Goal: Use online tool/utility: Utilize a website feature to perform a specific function

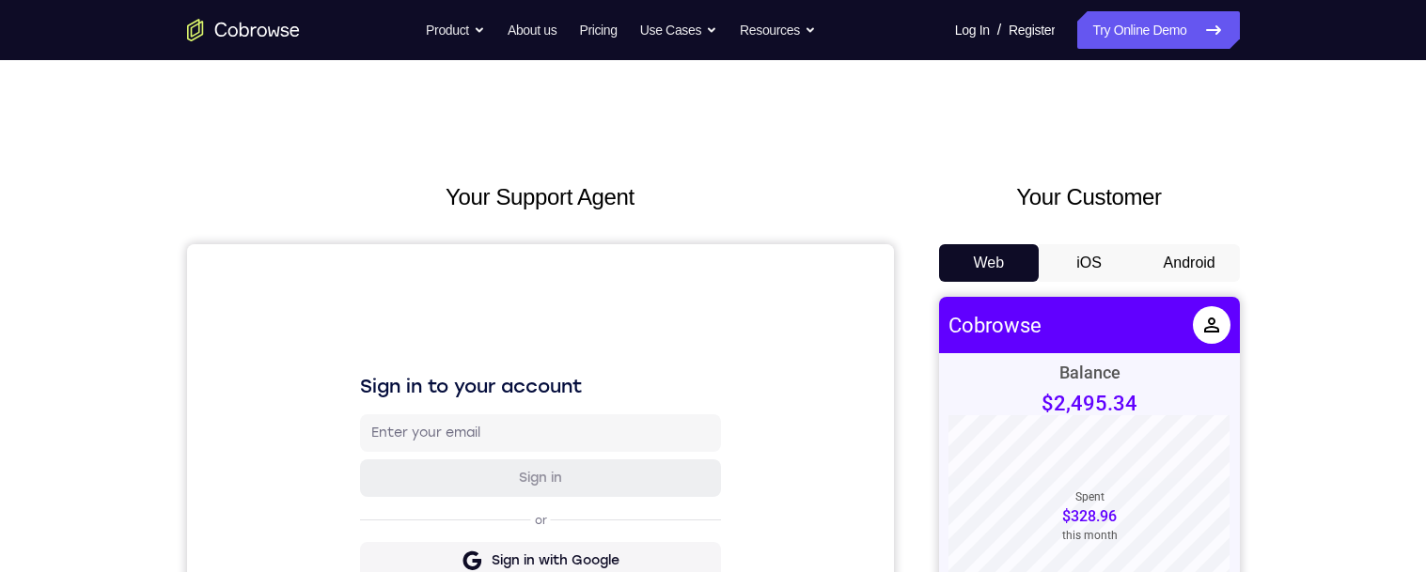
scroll to position [145, 0]
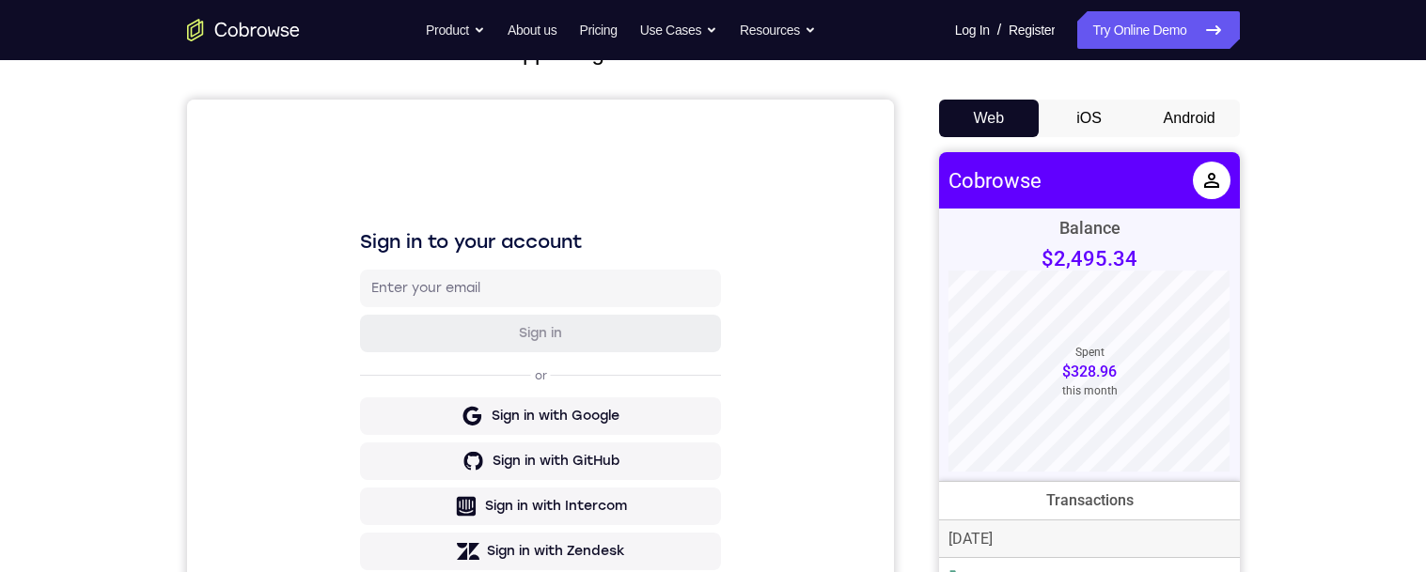
click at [1199, 117] on button "Android" at bounding box center [1189, 119] width 101 height 38
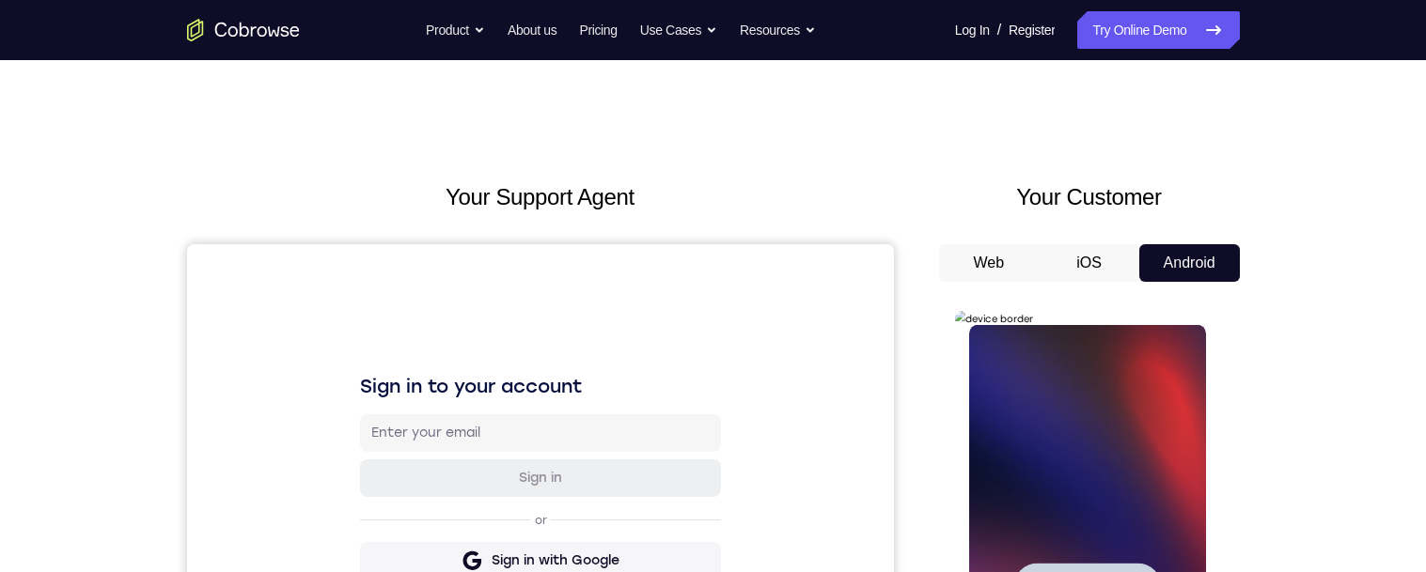
scroll to position [0, 0]
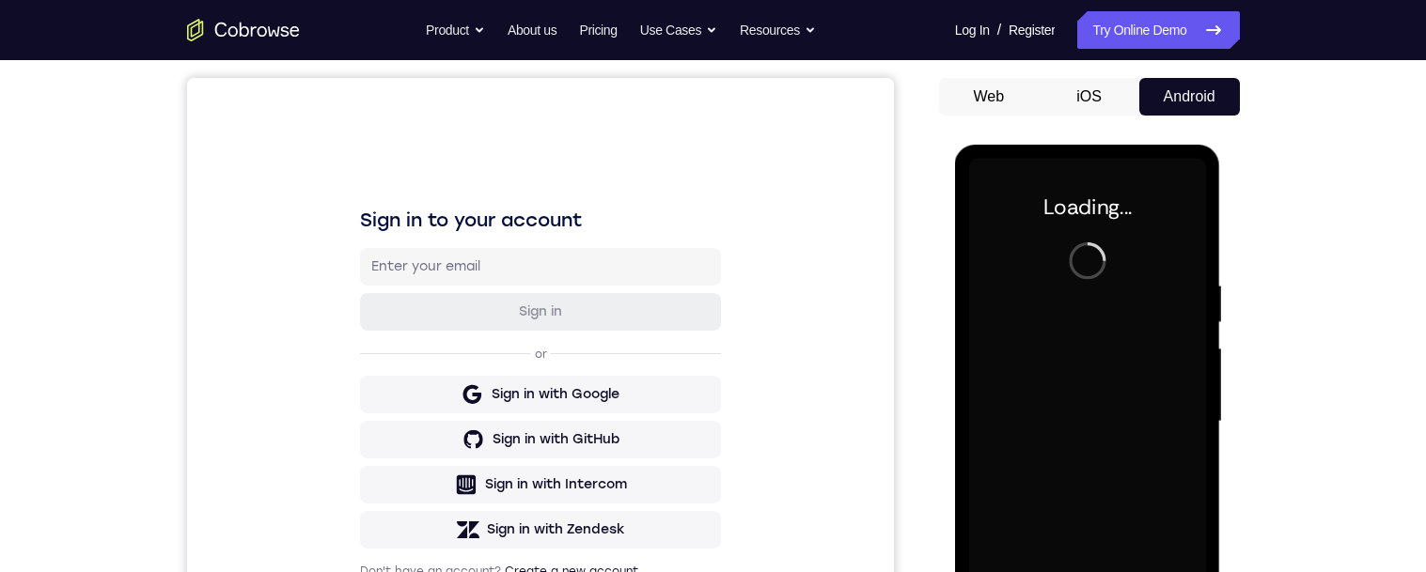
scroll to position [195, 0]
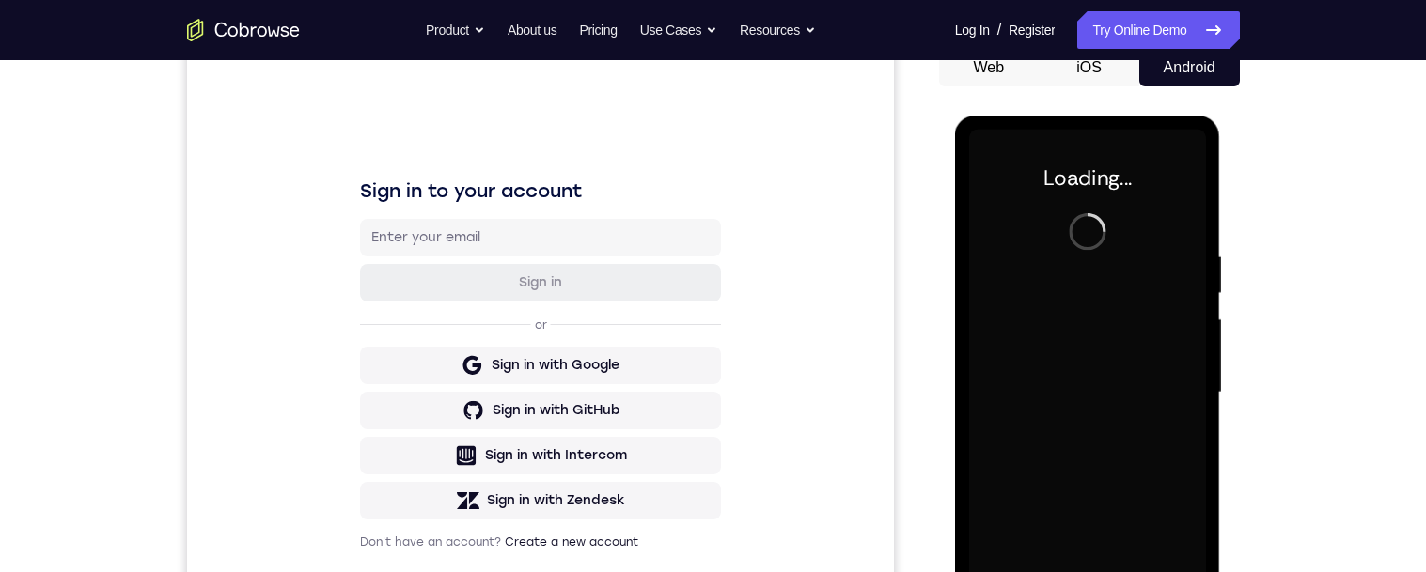
click at [1311, 98] on div "Your Support Agent Your Customer Web iOS Android Next Steps We’d be happy to gi…" at bounding box center [713, 484] width 1203 height 1239
click at [1320, 89] on div "Your Support Agent Your Customer Web iOS Android Next Steps We’d be happy to gi…" at bounding box center [713, 484] width 1426 height 1239
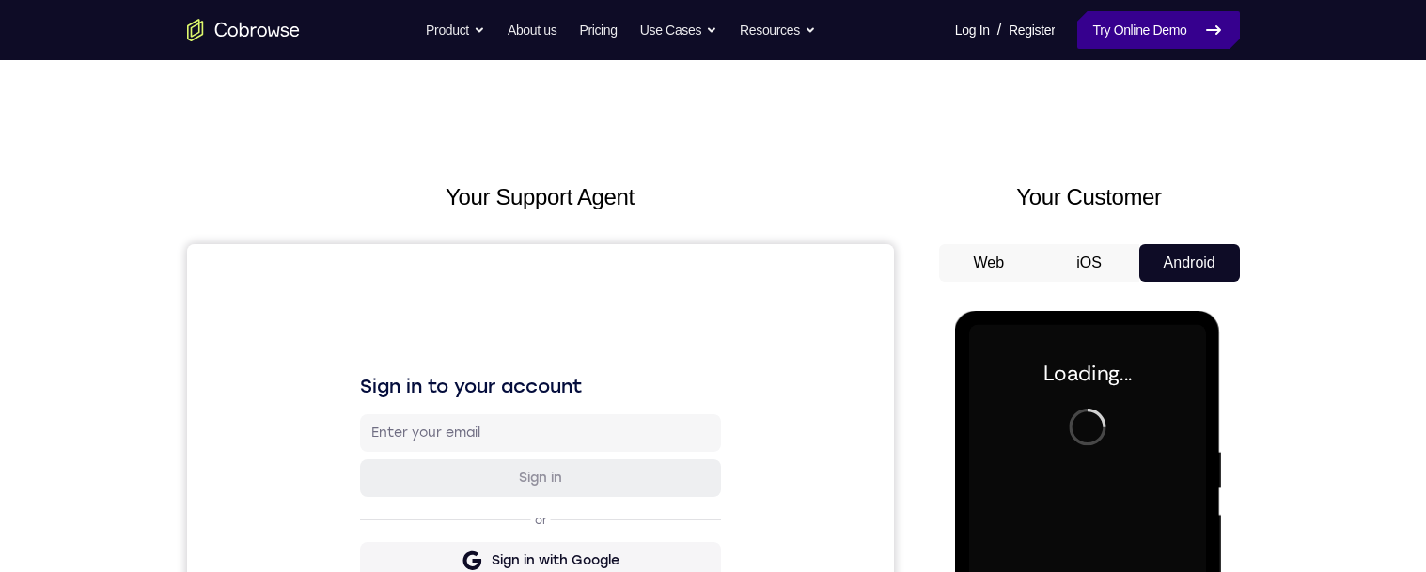
click at [1181, 36] on link "Try Online Demo" at bounding box center [1158, 30] width 162 height 38
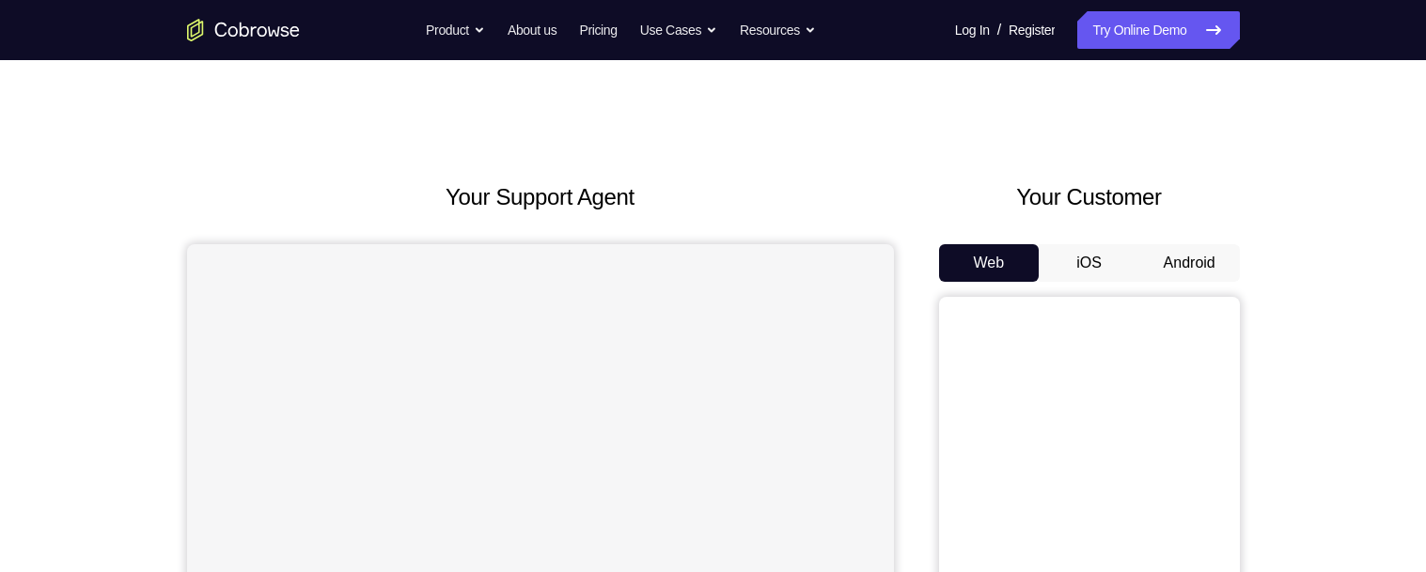
click at [1204, 271] on button "Android" at bounding box center [1189, 263] width 101 height 38
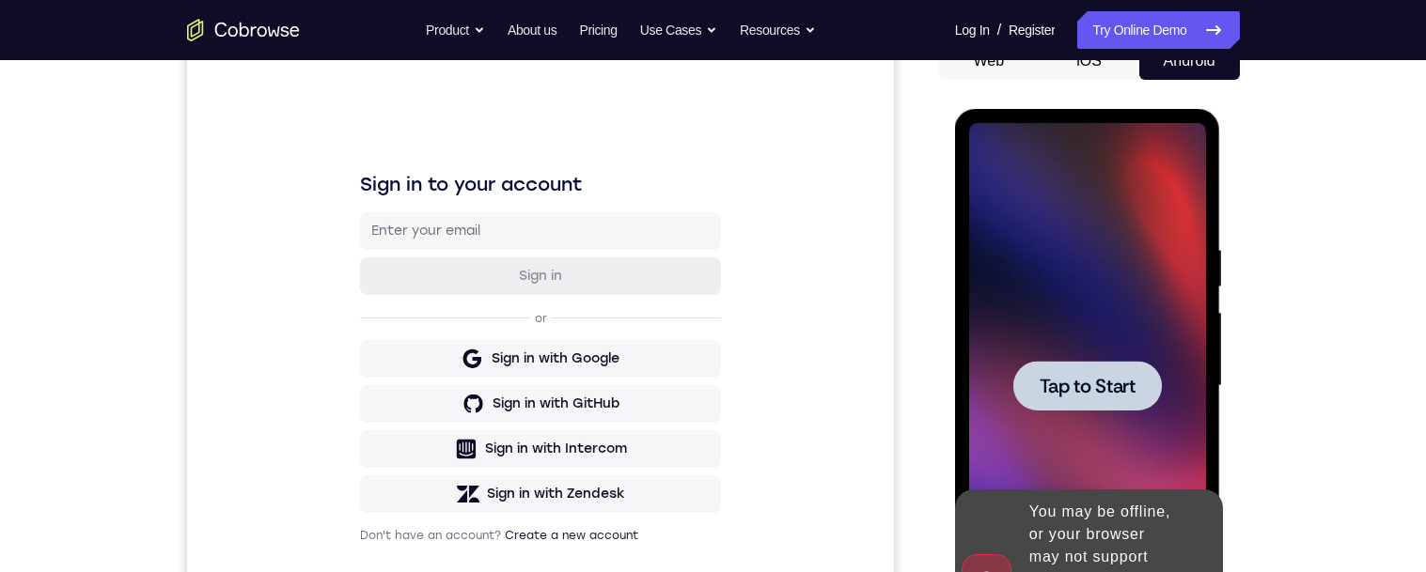
scroll to position [200, 0]
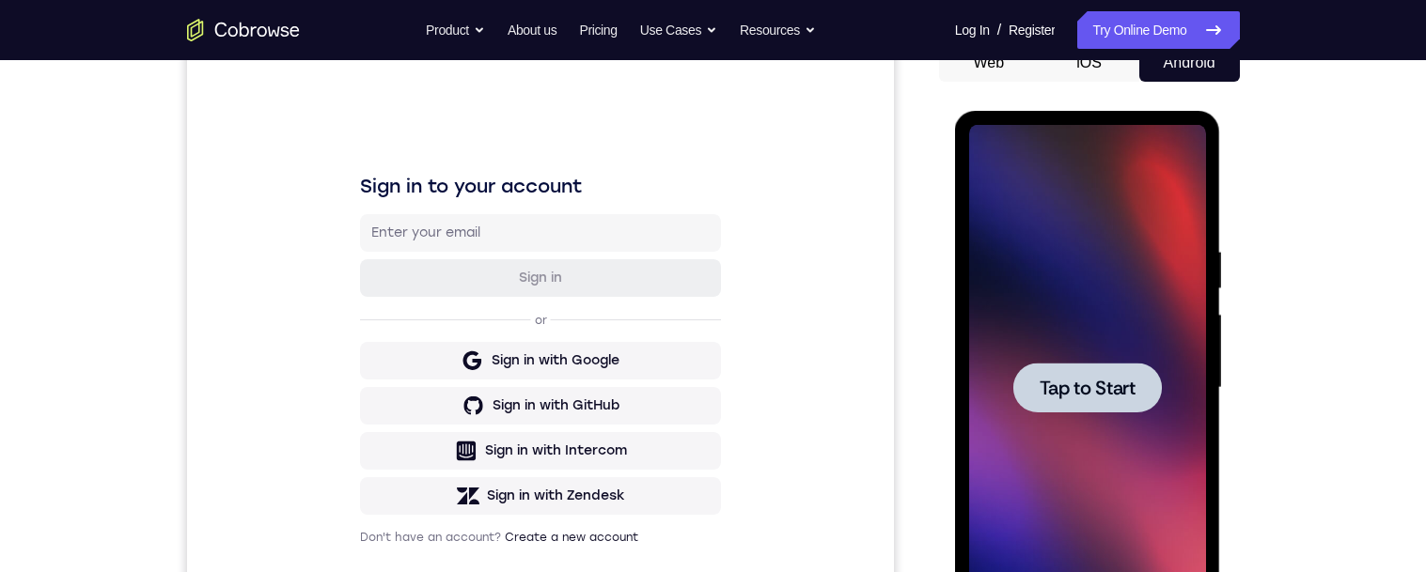
click at [1117, 384] on span "Tap to Start" at bounding box center [1087, 388] width 96 height 19
click at [1107, 373] on div at bounding box center [1087, 388] width 148 height 50
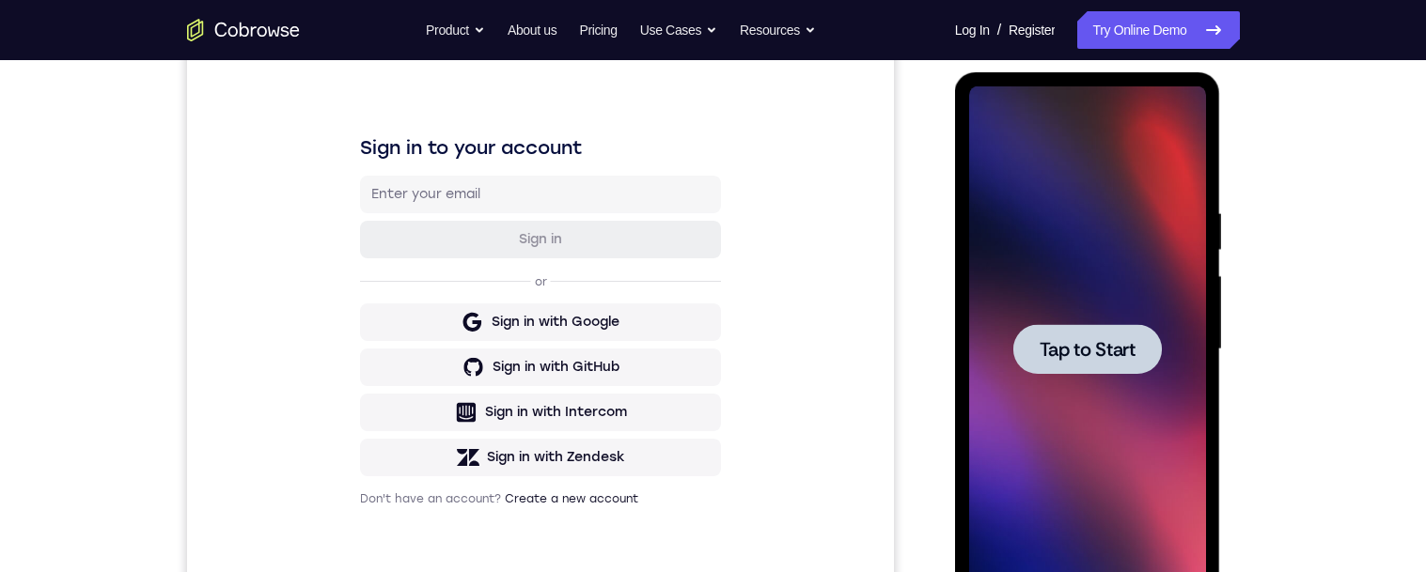
click at [1108, 342] on span "Tap to Start" at bounding box center [1087, 349] width 96 height 19
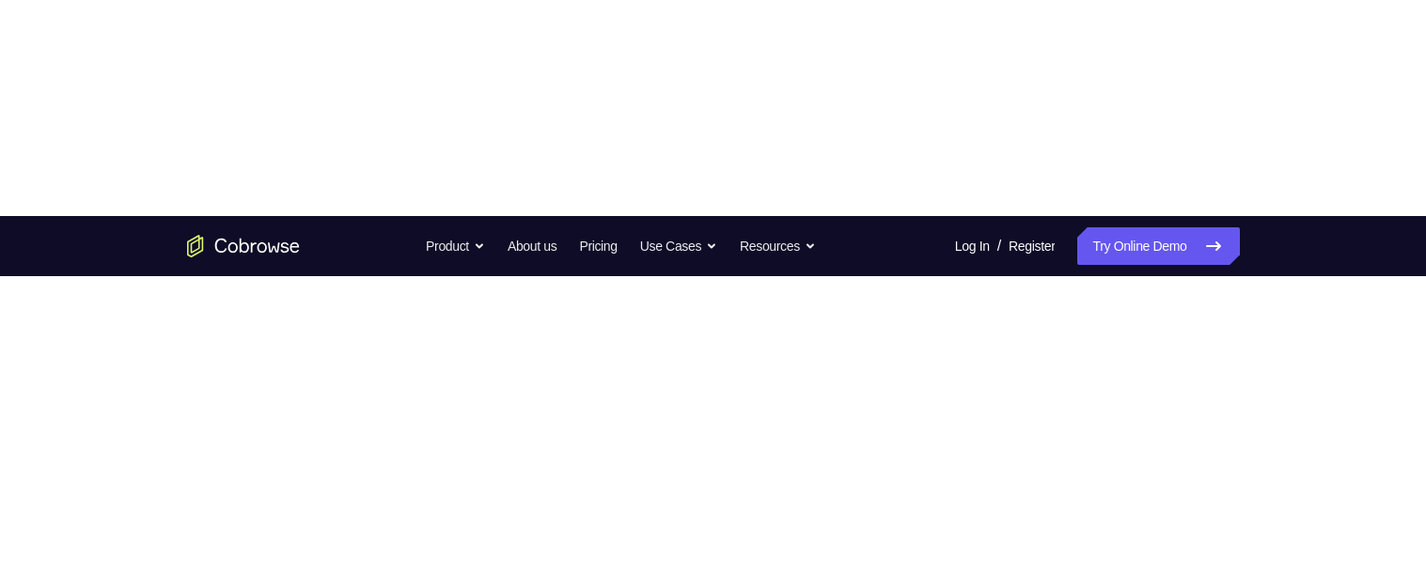
scroll to position [267, 0]
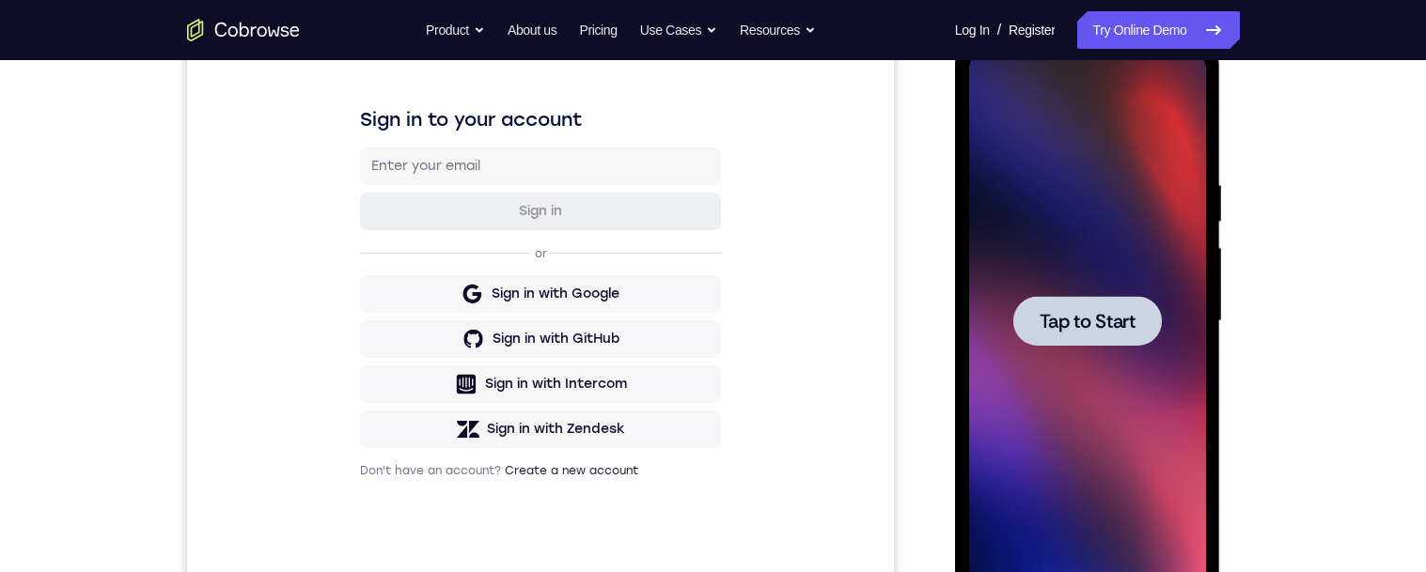
scroll to position [0, 0]
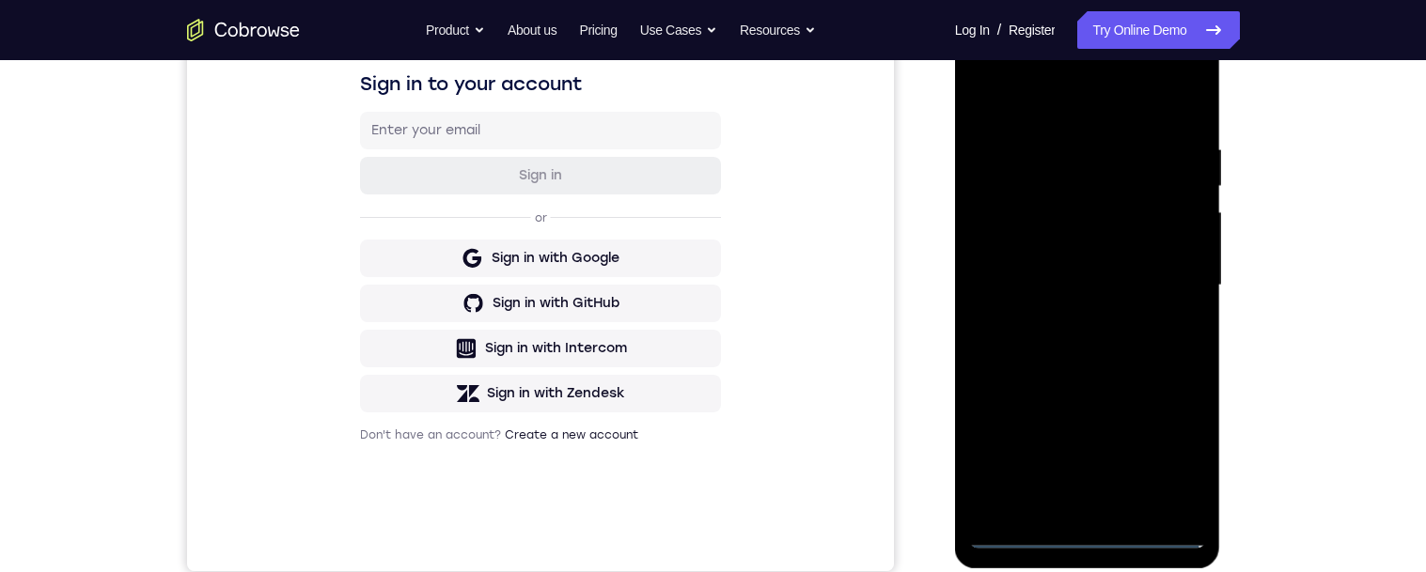
scroll to position [307, 0]
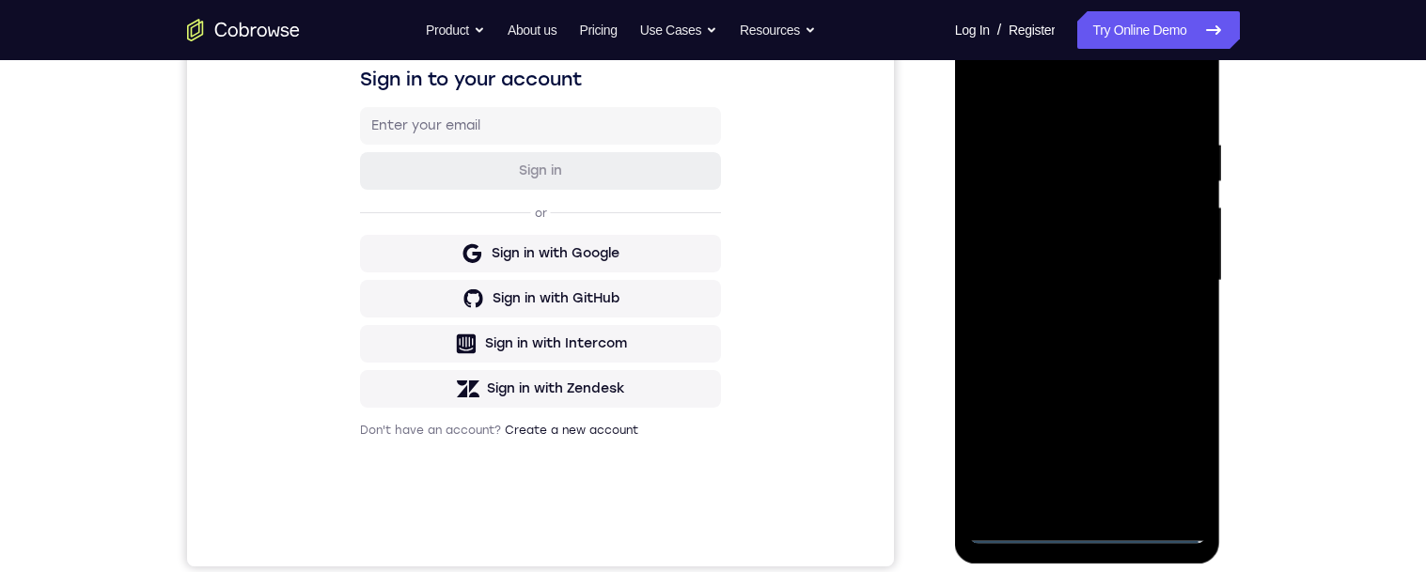
click at [1100, 527] on div at bounding box center [1087, 281] width 237 height 526
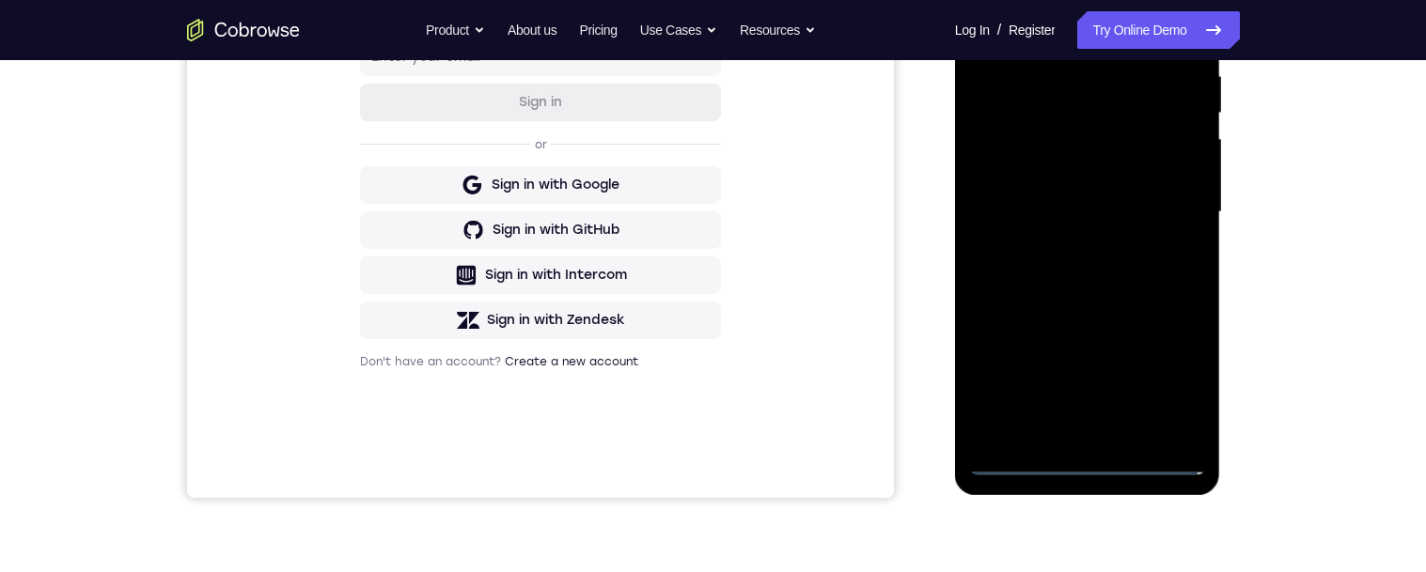
click at [1099, 457] on div at bounding box center [1087, 212] width 237 height 526
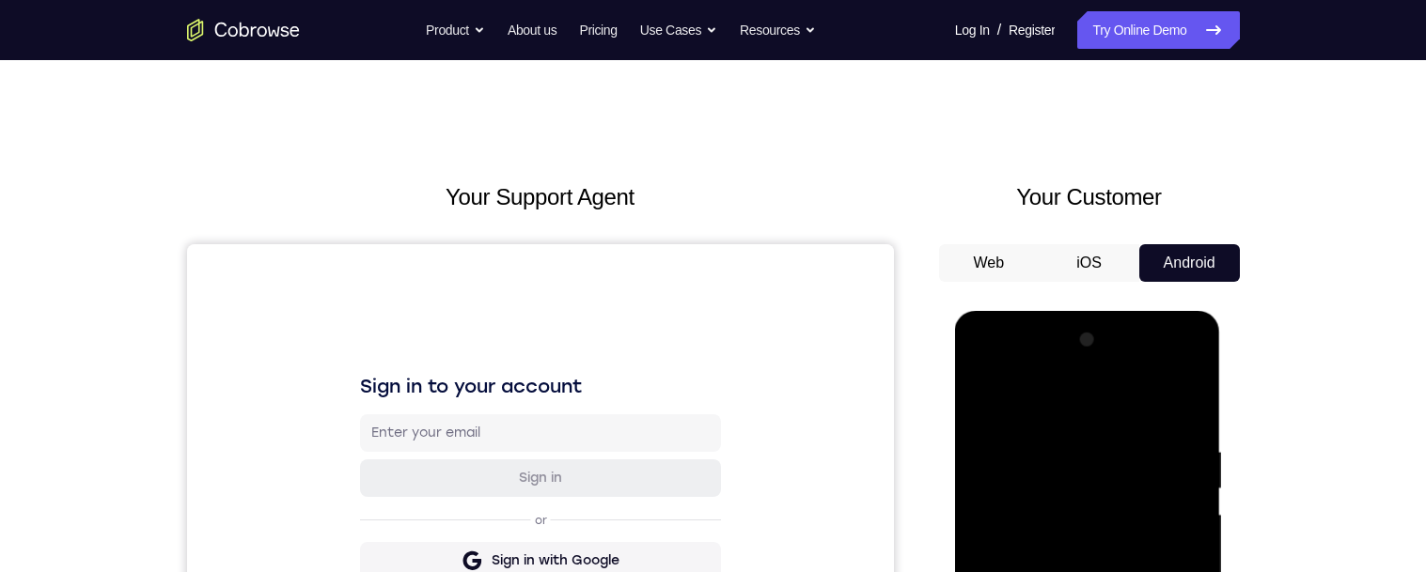
scroll to position [369, 0]
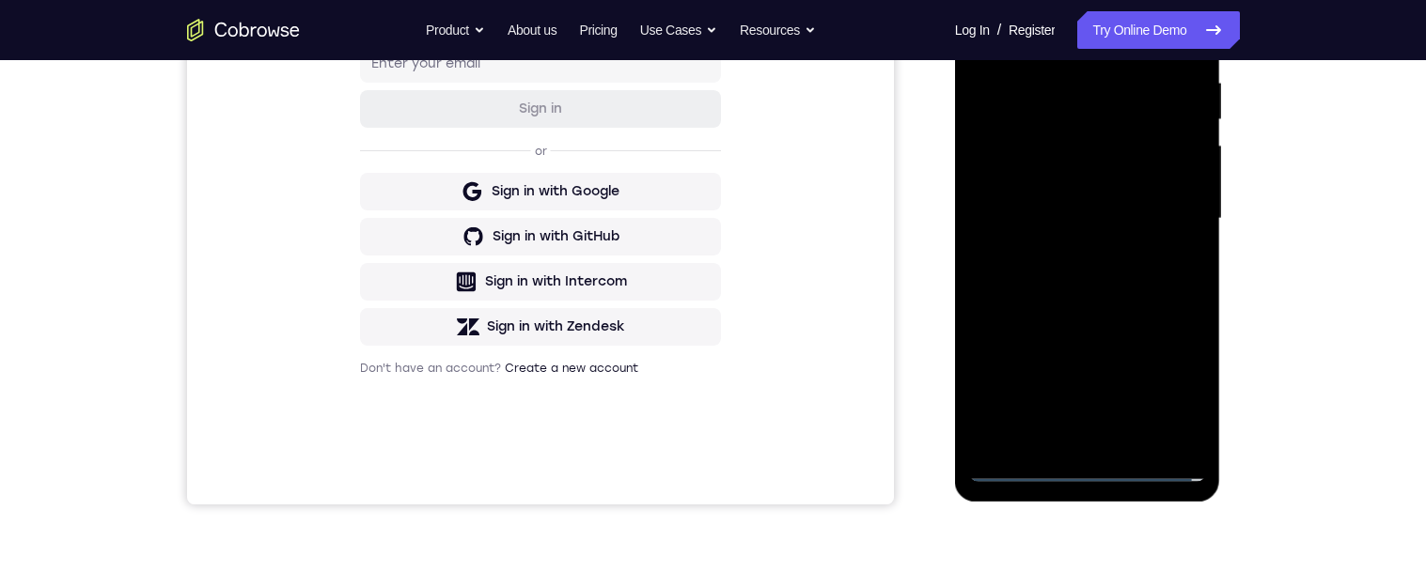
click at [1098, 465] on div at bounding box center [1087, 219] width 237 height 526
click at [1099, 464] on div at bounding box center [1087, 218] width 237 height 526
click at [1099, 462] on div at bounding box center [1087, 218] width 237 height 526
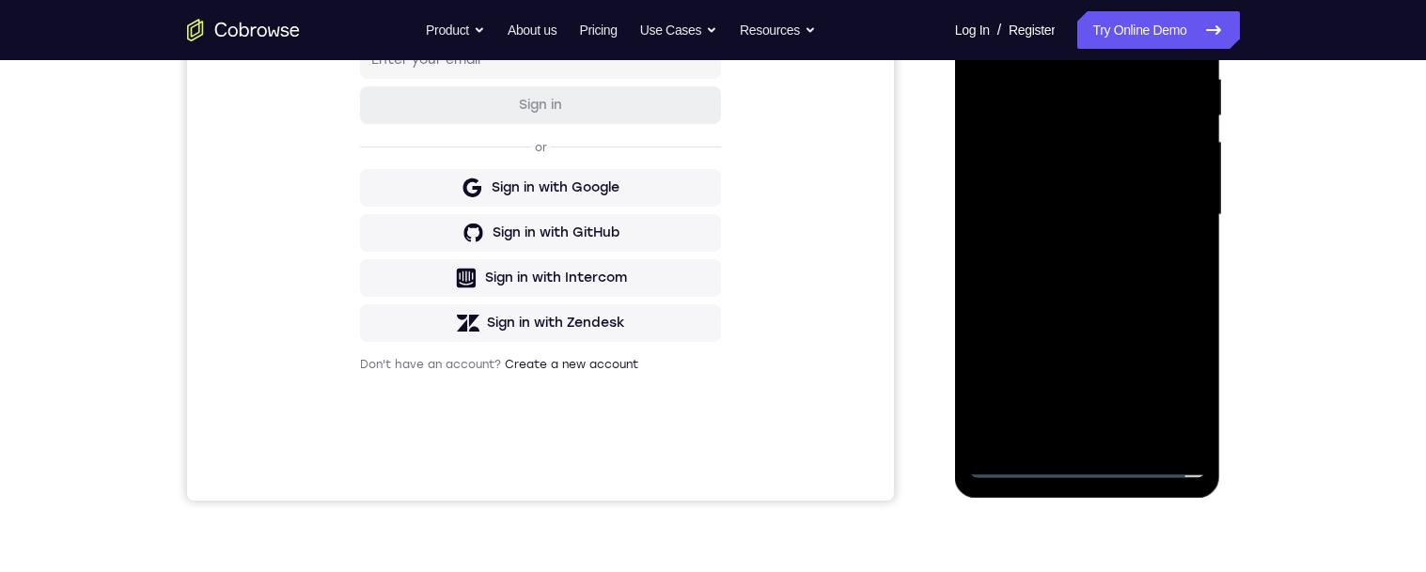
click at [1167, 384] on div at bounding box center [1087, 215] width 237 height 526
click at [1177, 387] on div at bounding box center [1087, 215] width 237 height 526
click at [1182, 389] on div at bounding box center [1087, 215] width 237 height 526
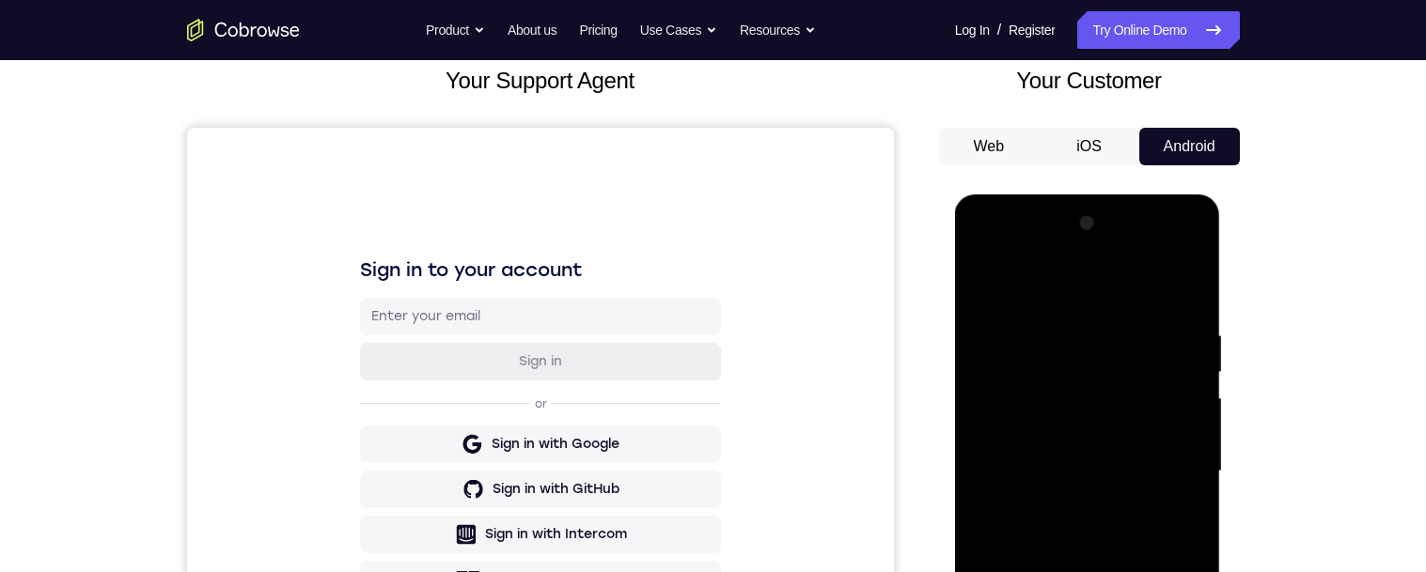
scroll to position [239, 0]
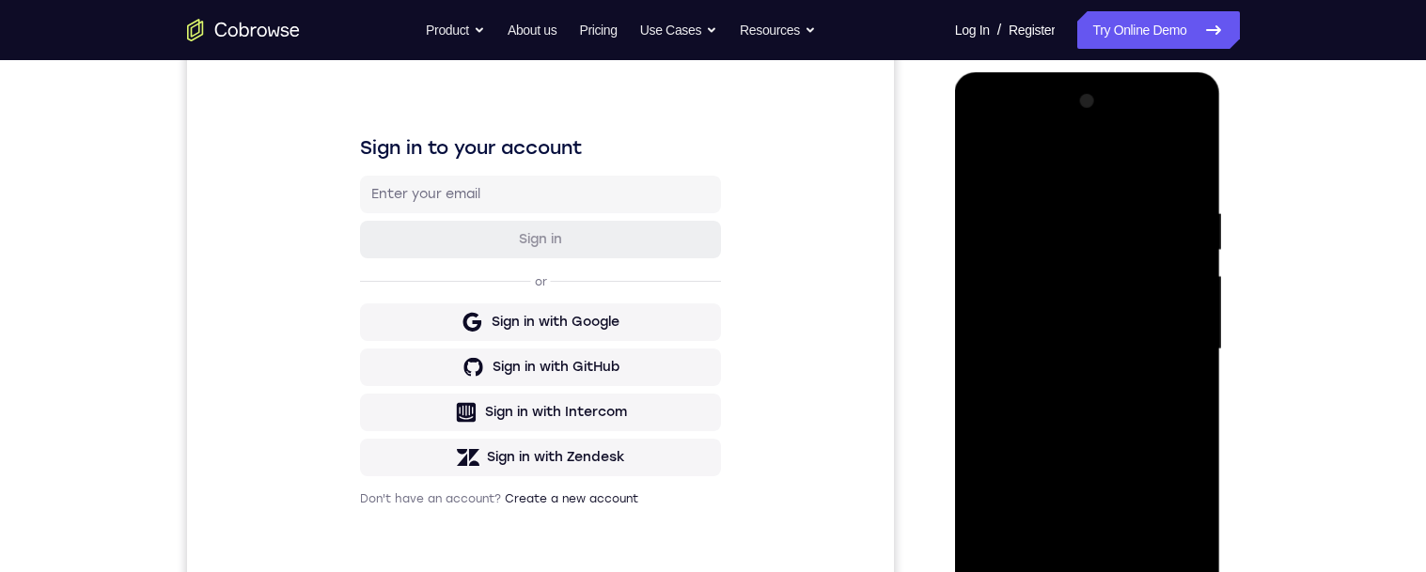
click at [1055, 164] on div at bounding box center [1087, 349] width 237 height 526
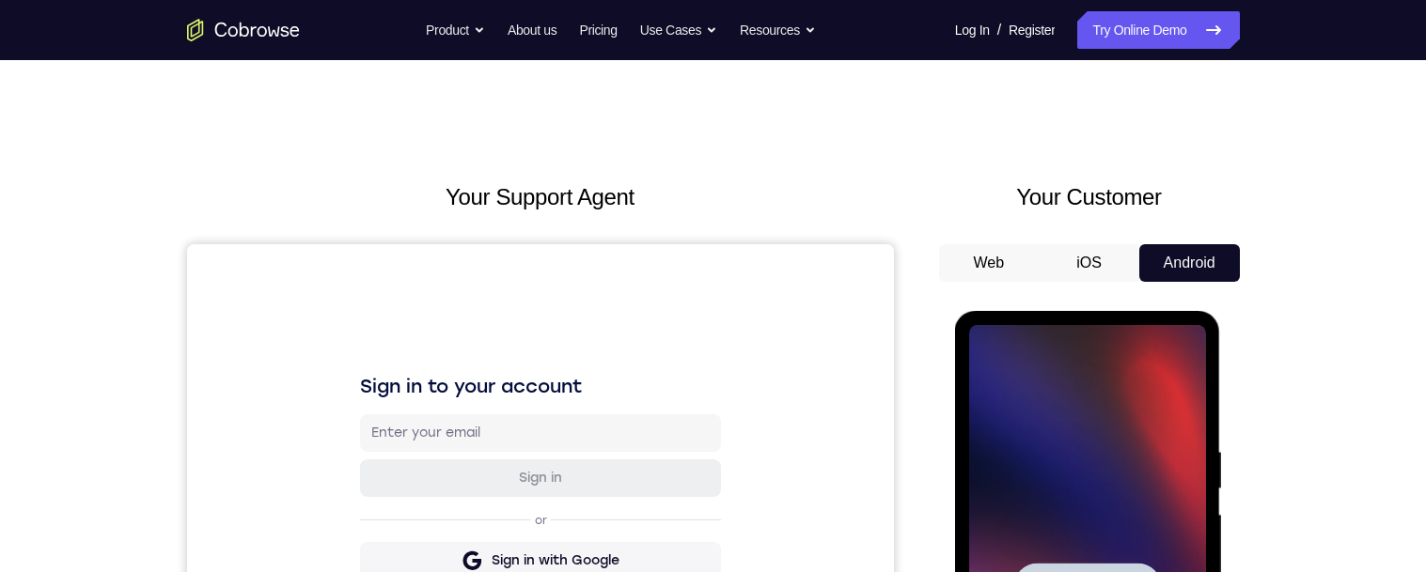
scroll to position [276, 0]
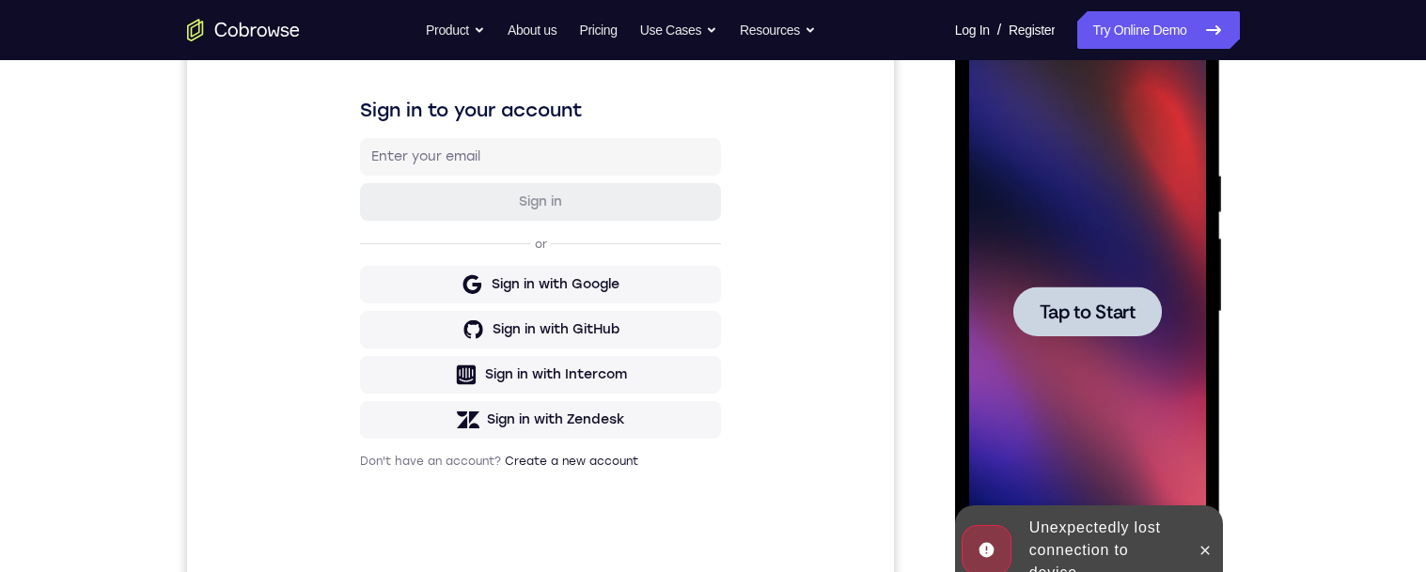
click at [1112, 308] on span "Tap to Start" at bounding box center [1087, 312] width 96 height 19
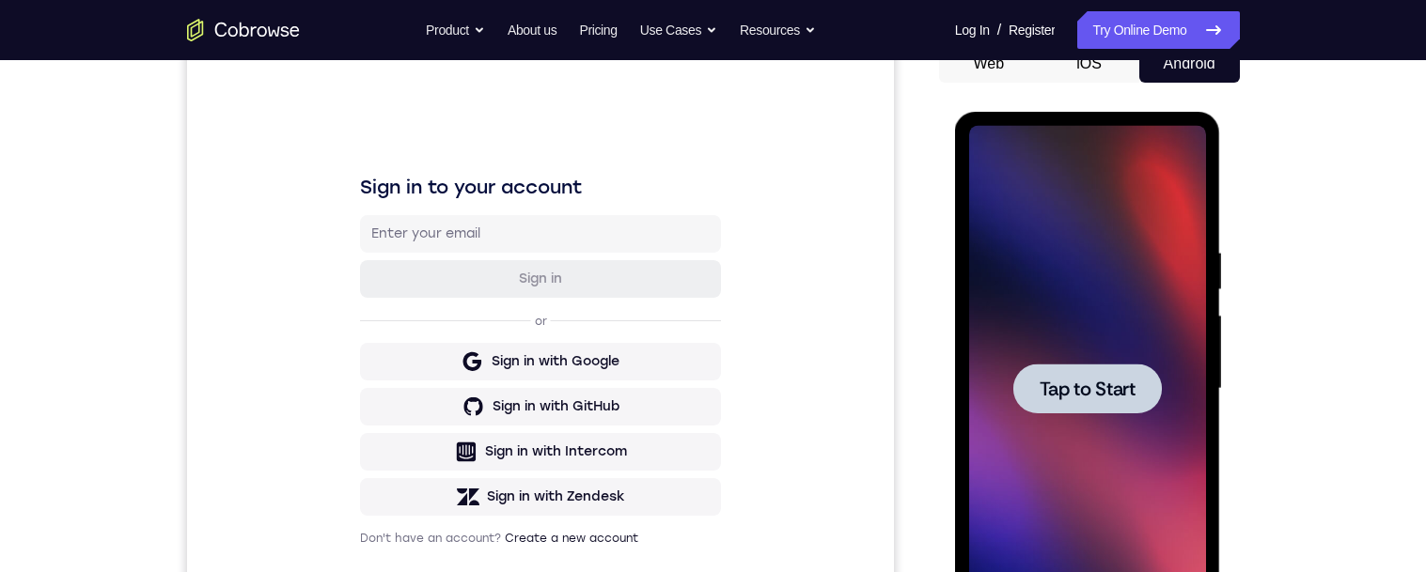
scroll to position [0, 0]
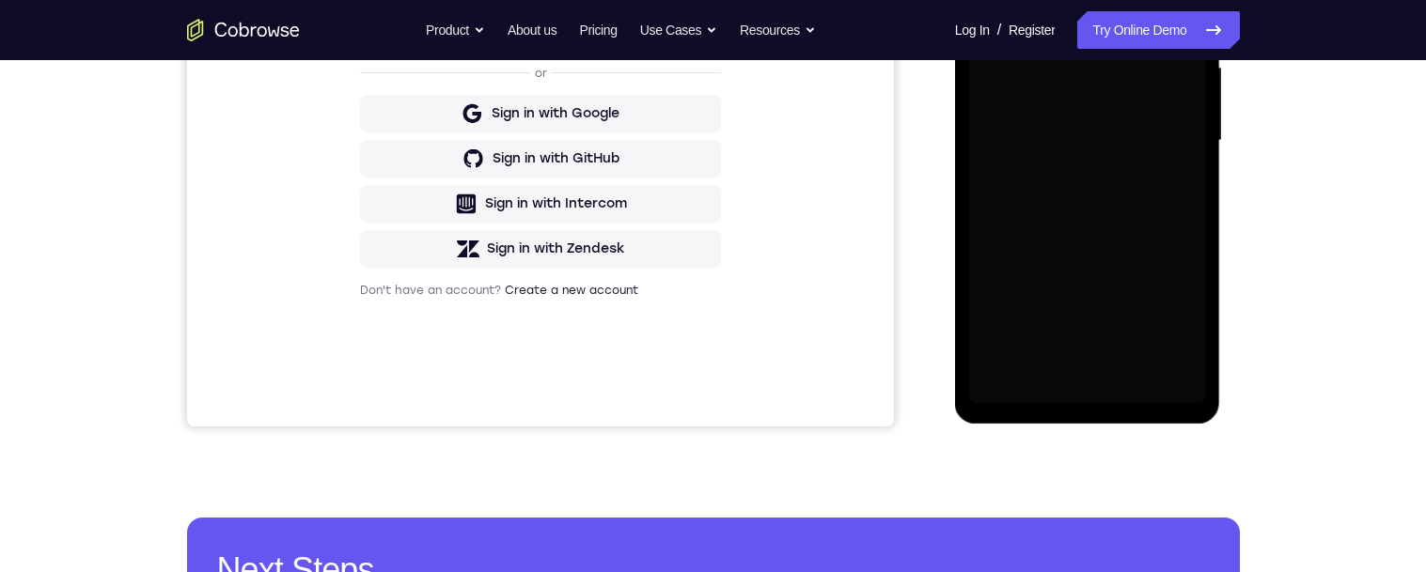
scroll to position [429, 0]
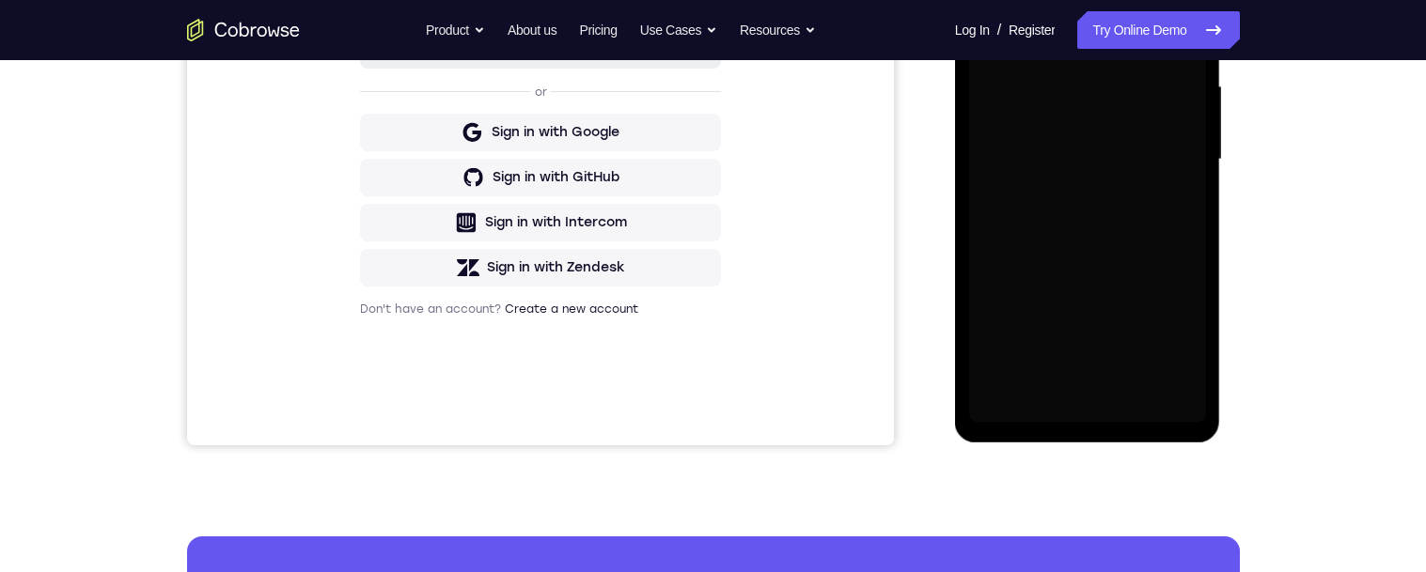
click at [1317, 298] on div "Your Support Agent Your Customer Web iOS Android Next Steps We’d be happy to gi…" at bounding box center [713, 251] width 1426 height 1239
click at [1325, 297] on div "Your Support Agent Your Customer Web iOS Android Next Steps We’d be happy to gi…" at bounding box center [713, 251] width 1426 height 1239
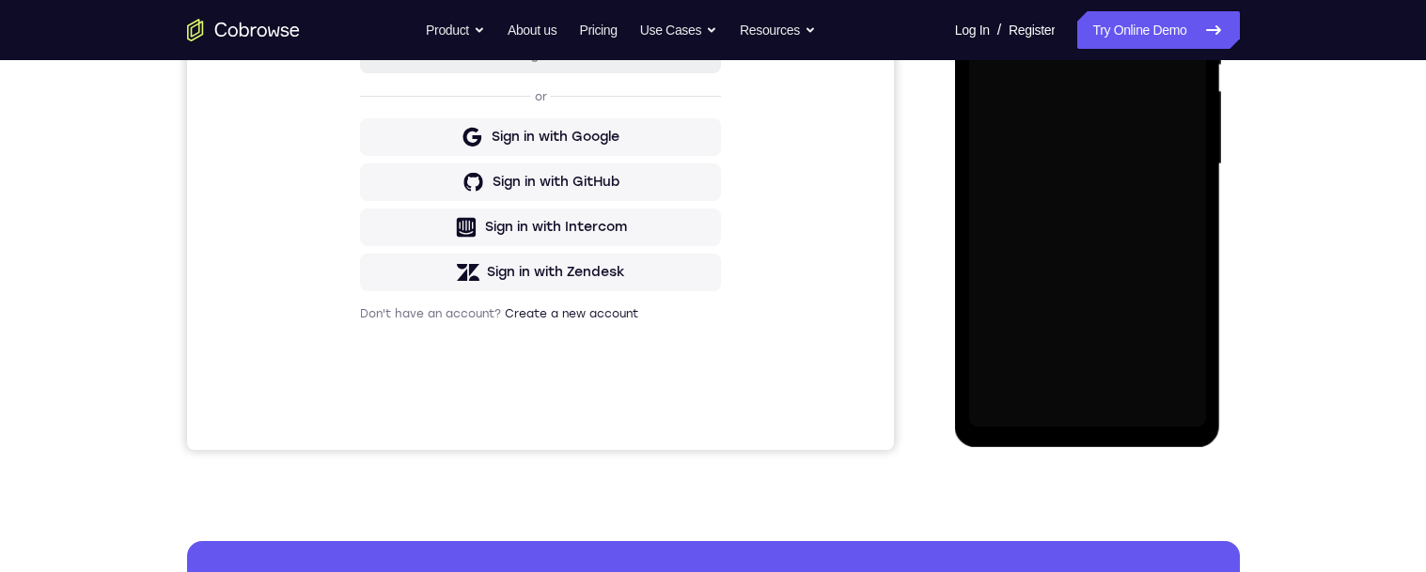
click at [1314, 304] on div "Your Support Agent Your Customer Web iOS Android Next Steps We’d be happy to gi…" at bounding box center [713, 255] width 1203 height 1239
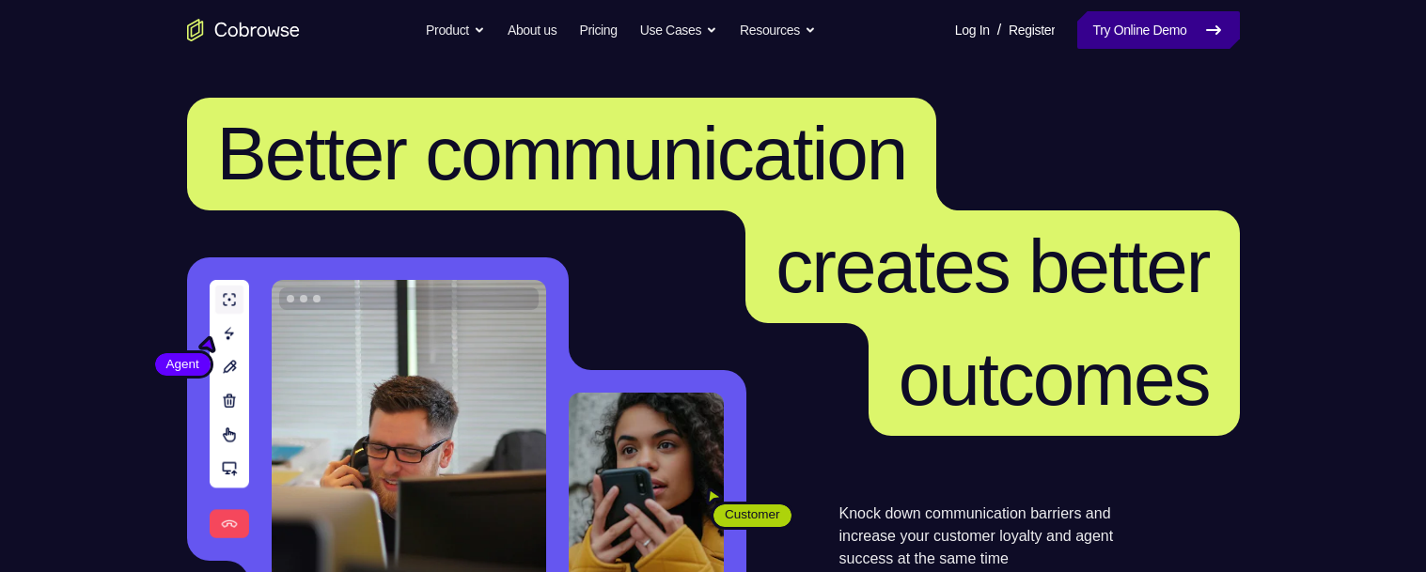
click at [1163, 30] on link "Try Online Demo" at bounding box center [1158, 30] width 162 height 38
click at [1115, 32] on link "Try Online Demo" at bounding box center [1158, 30] width 162 height 38
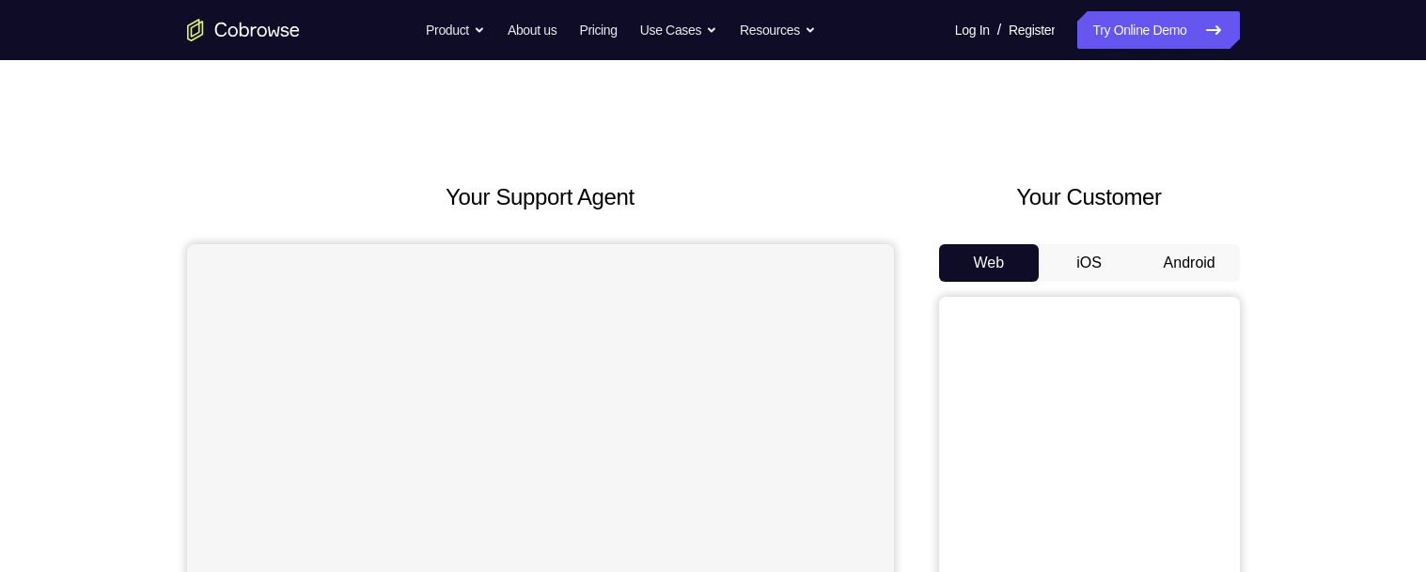
click at [1167, 267] on button "Android" at bounding box center [1189, 263] width 101 height 38
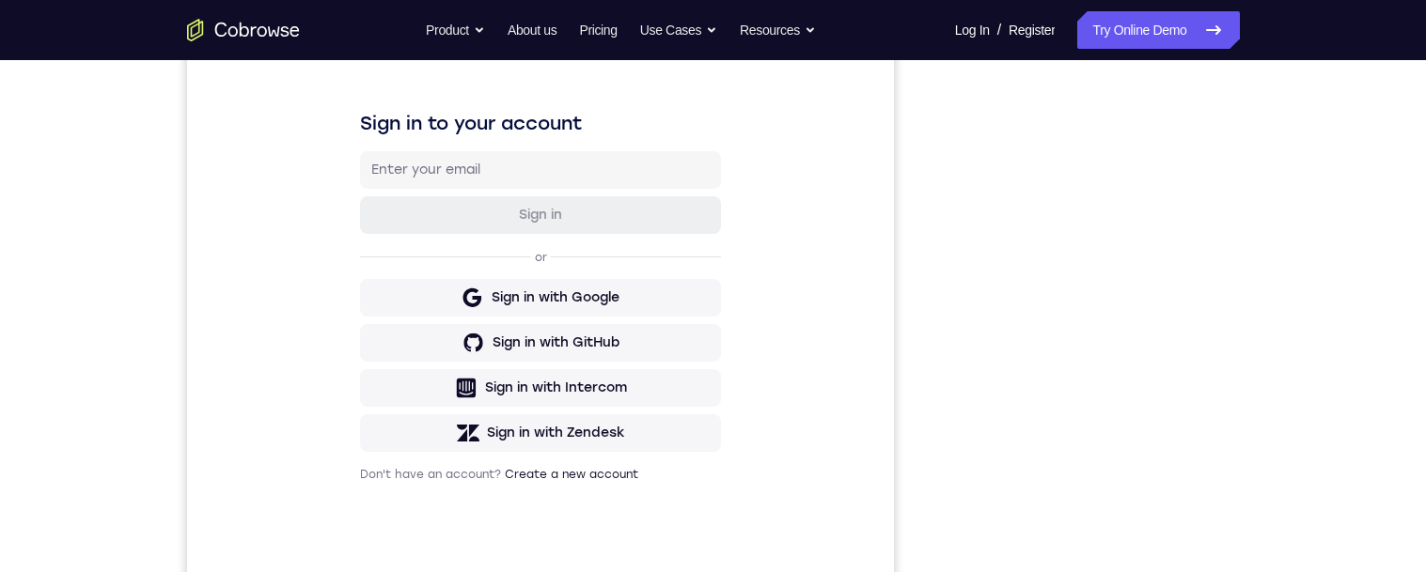
scroll to position [301, 0]
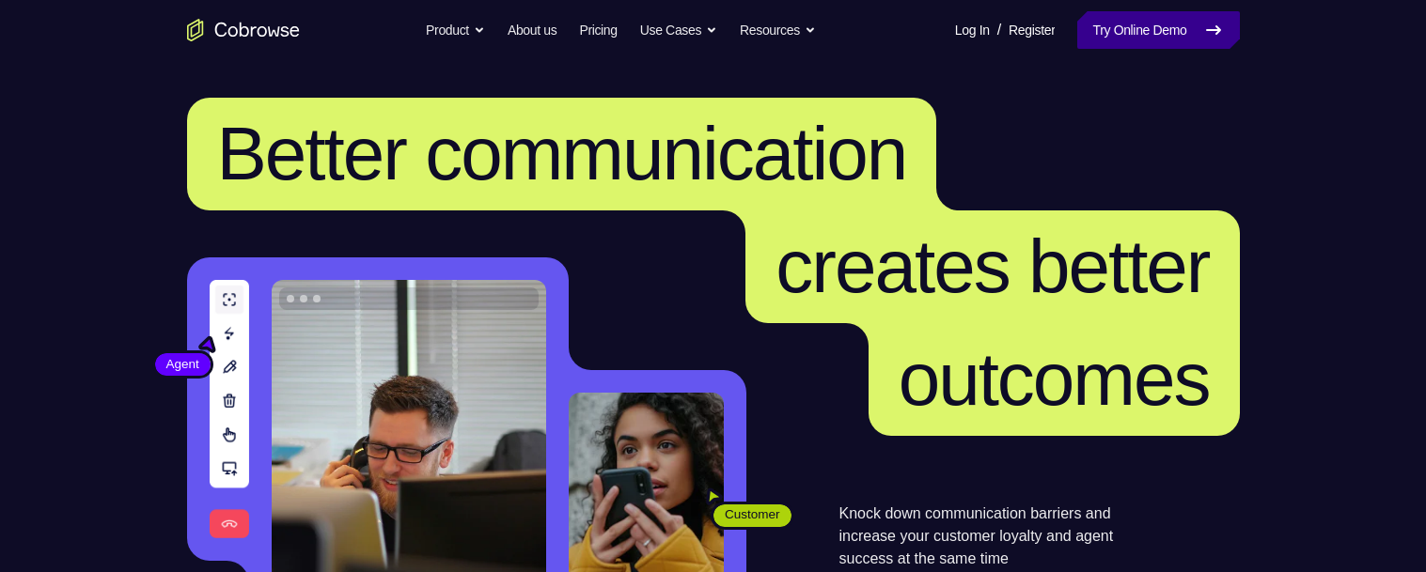
click at [1153, 32] on link "Try Online Demo" at bounding box center [1158, 30] width 162 height 38
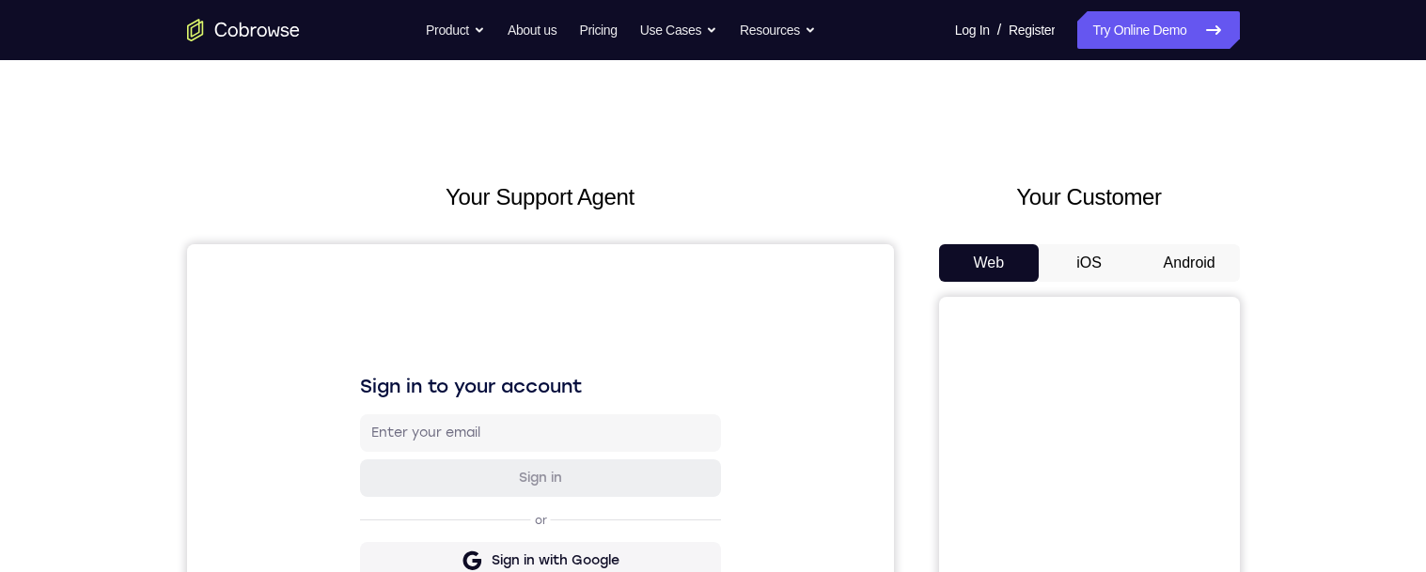
scroll to position [119, 0]
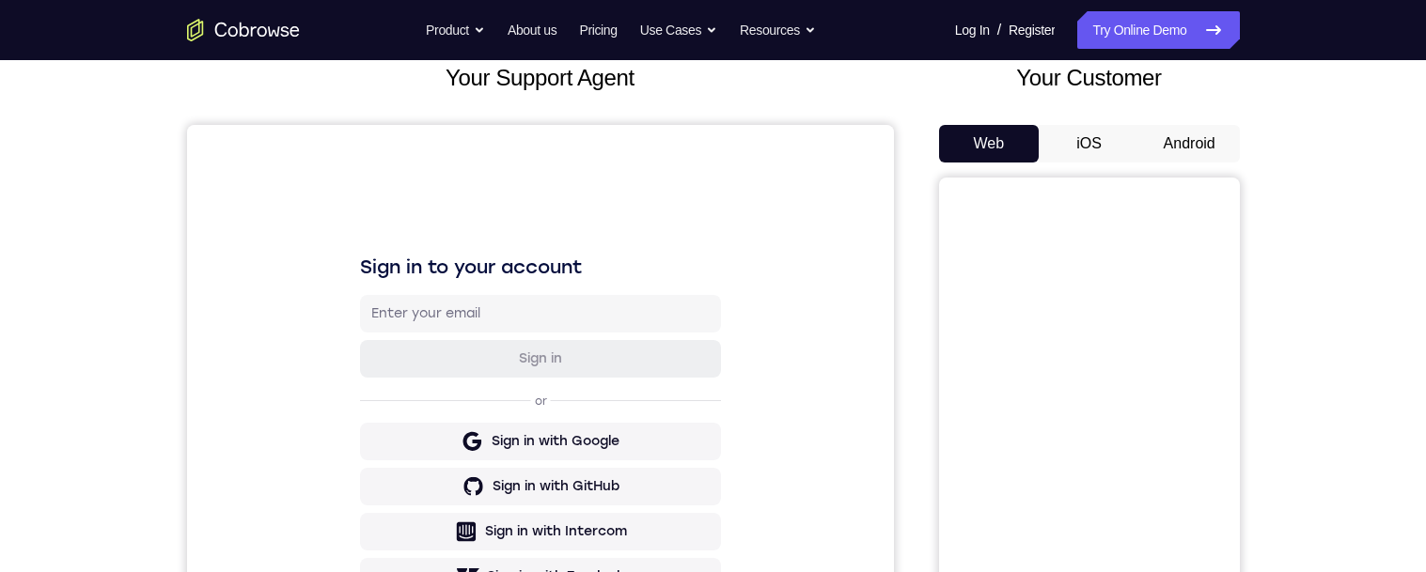
click at [1205, 147] on button "Android" at bounding box center [1189, 144] width 101 height 38
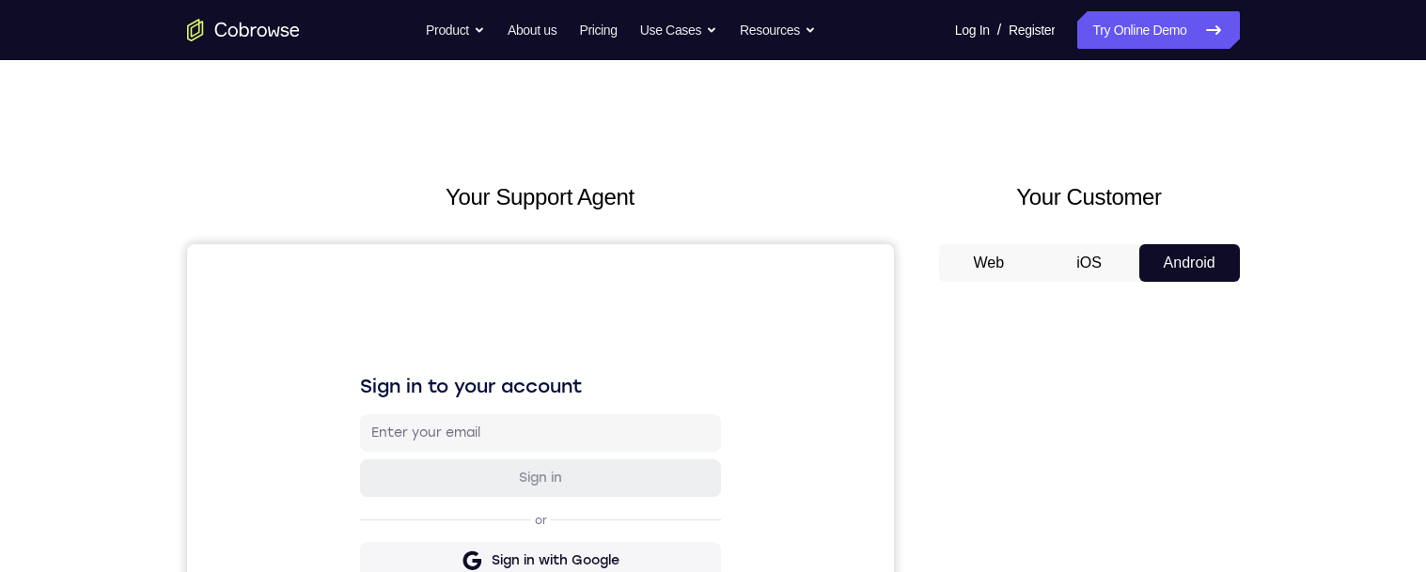
scroll to position [265, 0]
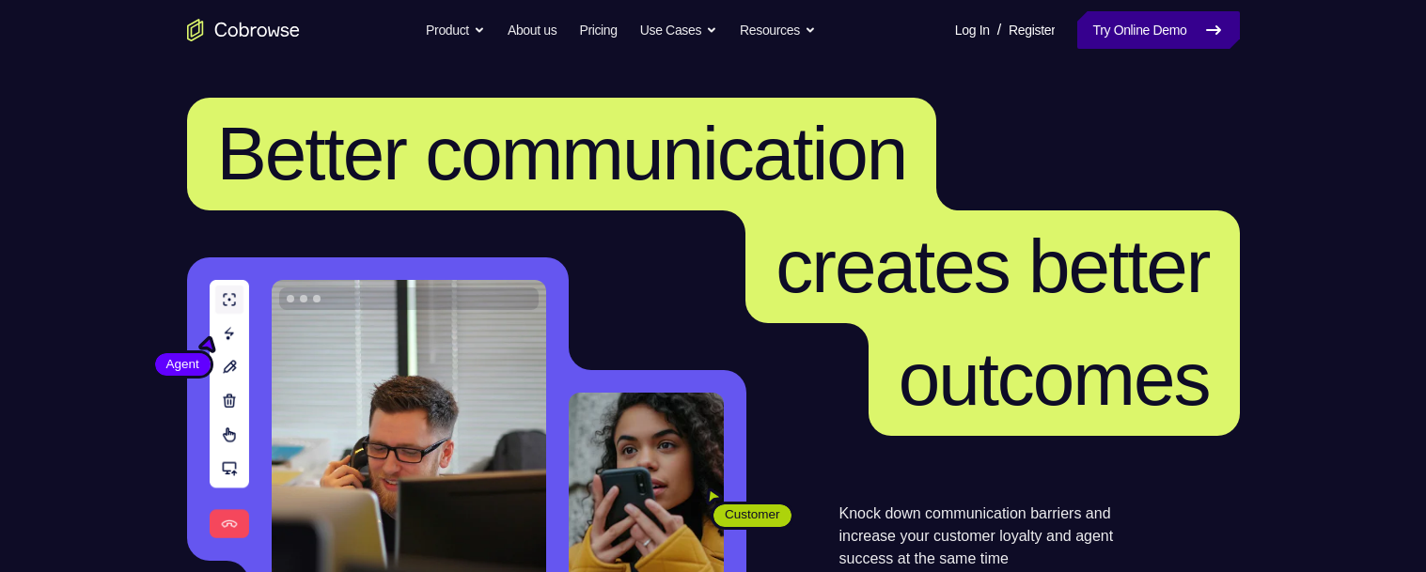
click at [1111, 29] on link "Try Online Demo" at bounding box center [1158, 30] width 162 height 38
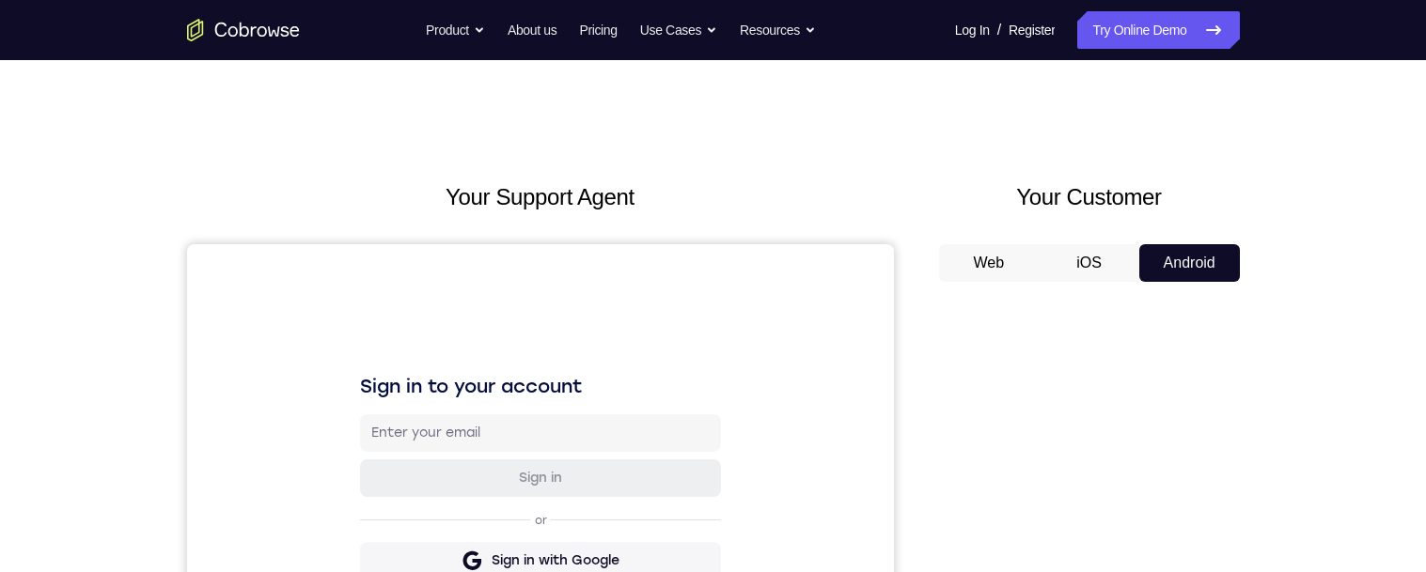
drag, startPoint x: 1246, startPoint y: 504, endPoint x: 1253, endPoint y: 464, distance: 40.0
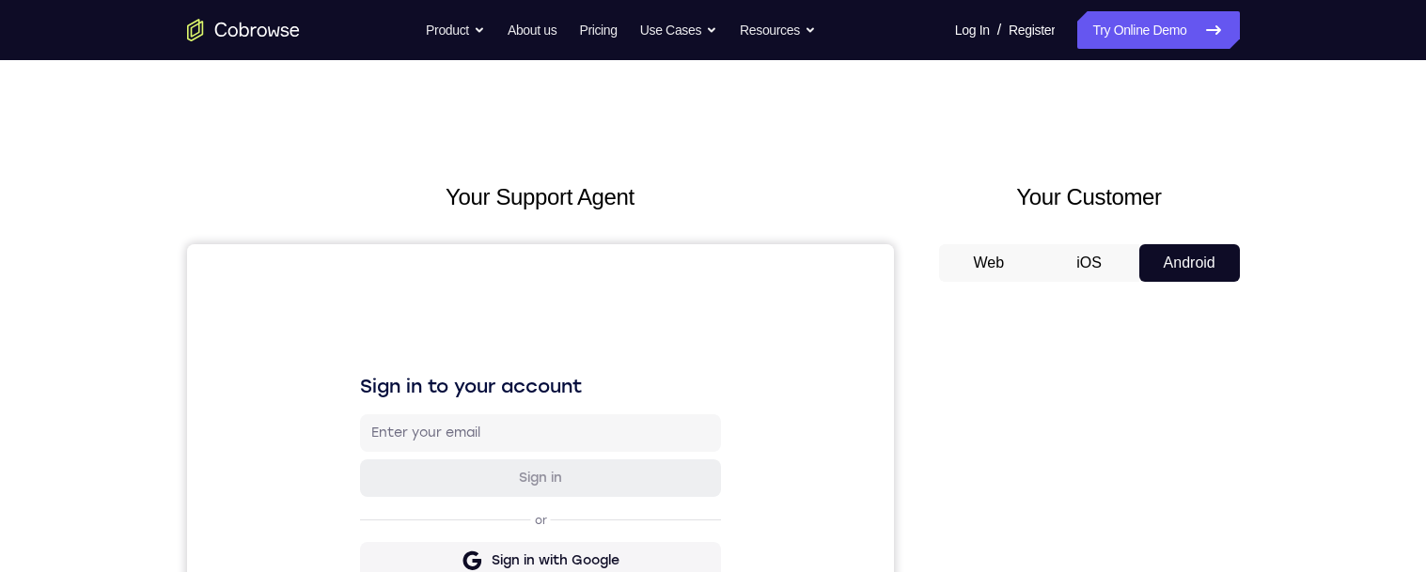
scroll to position [149, 0]
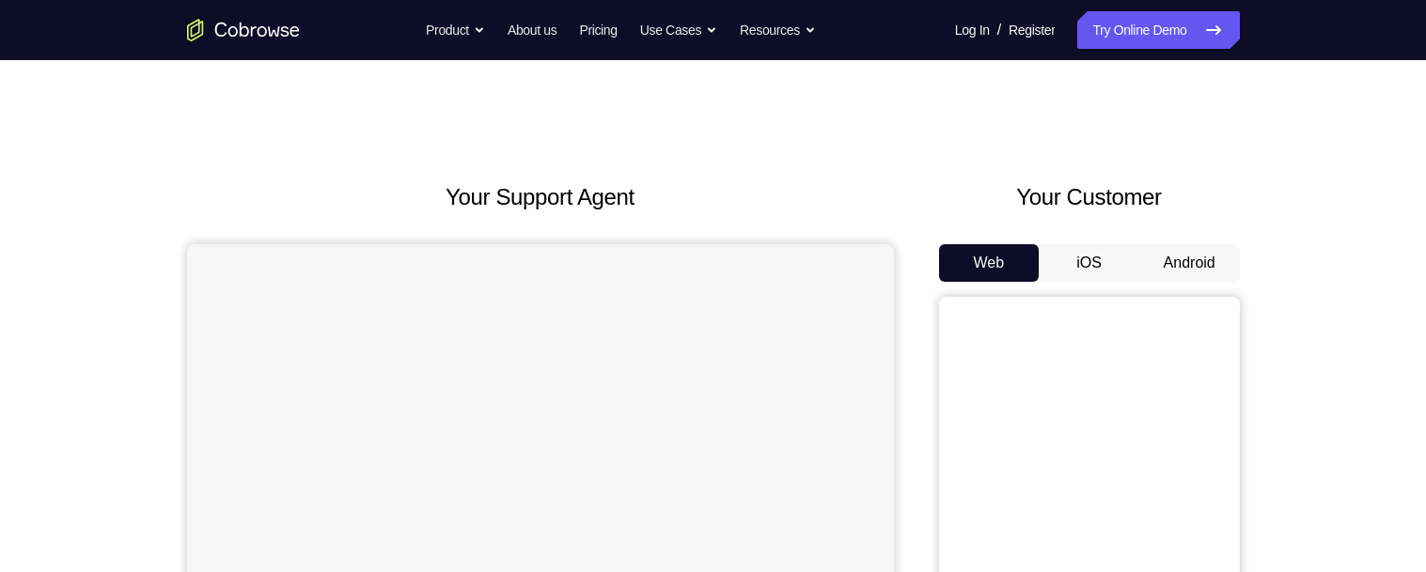
click at [1196, 268] on button "Android" at bounding box center [1189, 263] width 101 height 38
